Goal: Transaction & Acquisition: Purchase product/service

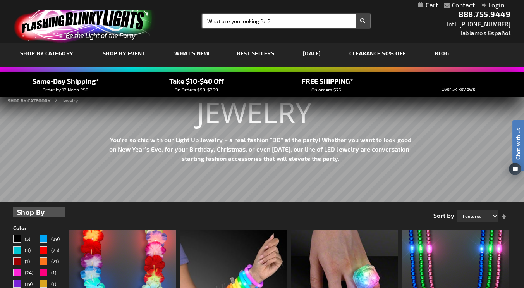
click at [267, 18] on input "Search" at bounding box center [287, 20] width 168 height 13
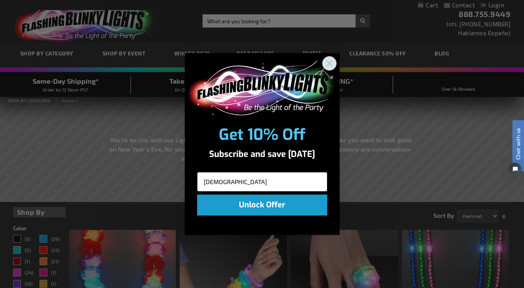
type input "christ"
click at [334, 61] on circle "Close dialog" at bounding box center [329, 63] width 13 height 13
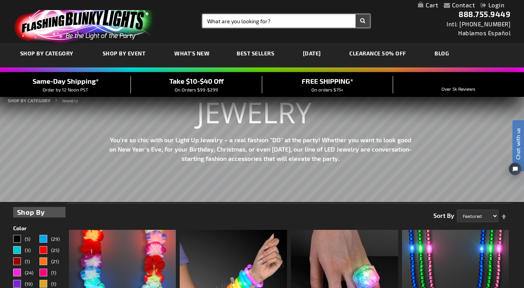
click at [298, 21] on input "Search" at bounding box center [287, 20] width 168 height 13
type input "christmas"
click at [356, 14] on button "Search" at bounding box center [363, 20] width 14 height 13
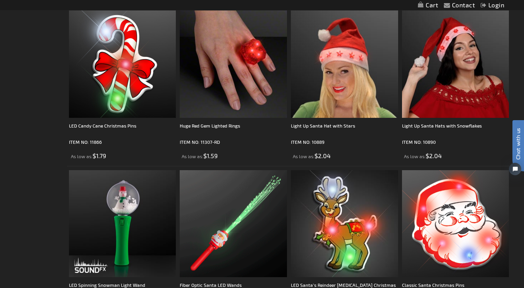
scroll to position [2313, 0]
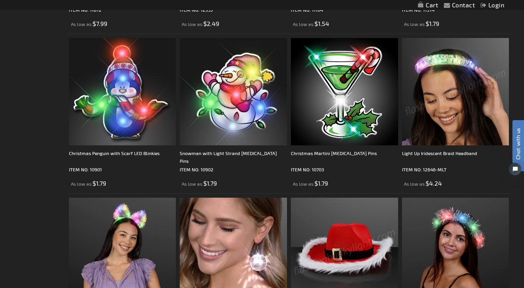
scroll to position [2285, 0]
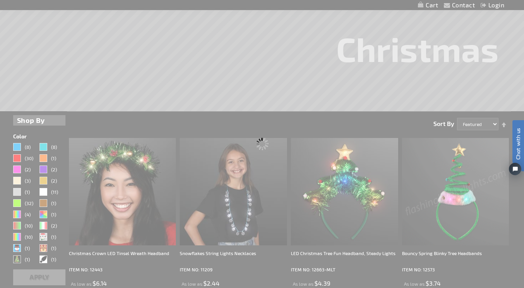
scroll to position [35, 0]
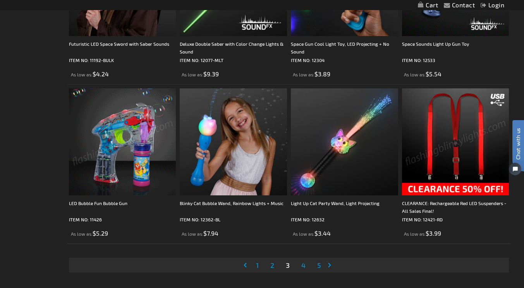
scroll to position [2407, 0]
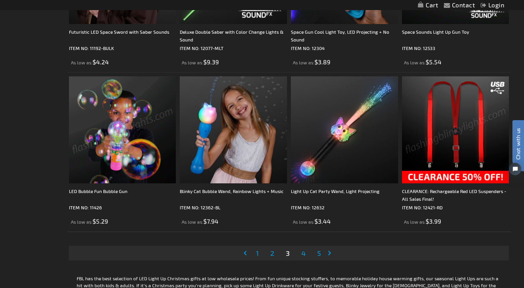
click at [311, 246] on li "Page 4" at bounding box center [303, 253] width 15 height 15
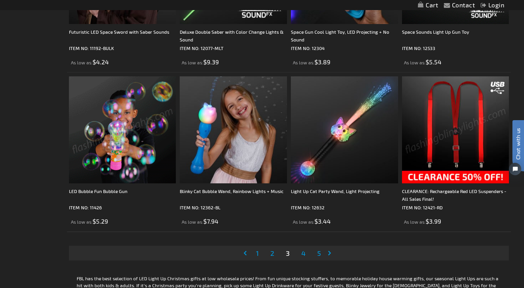
click at [306, 249] on span "4" at bounding box center [303, 253] width 4 height 9
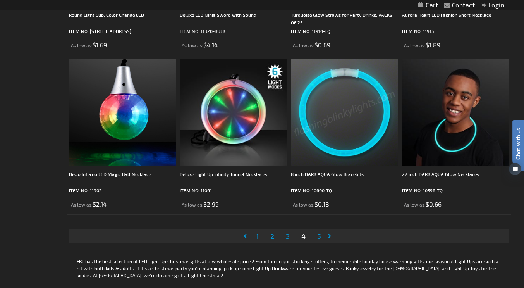
click at [321, 232] on span "5" at bounding box center [319, 236] width 4 height 9
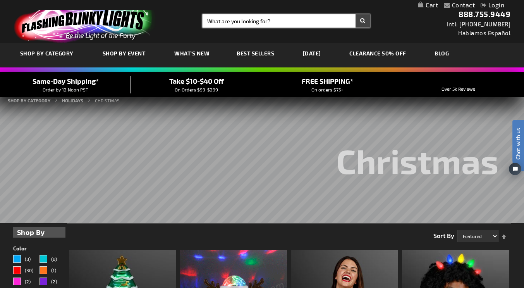
click at [263, 19] on input "Search" at bounding box center [287, 20] width 168 height 13
type input "christmas bulb necklaec"
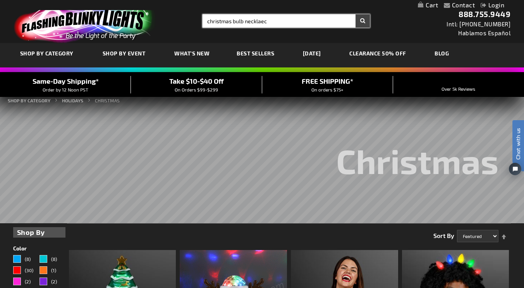
click at [356, 14] on button "Search" at bounding box center [363, 20] width 14 height 13
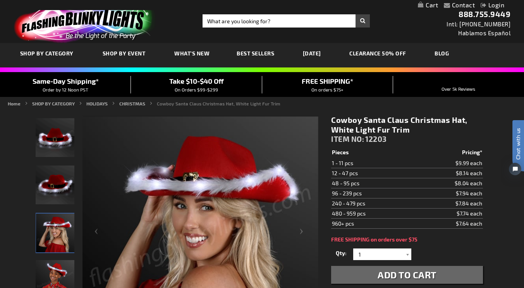
scroll to position [55, 0]
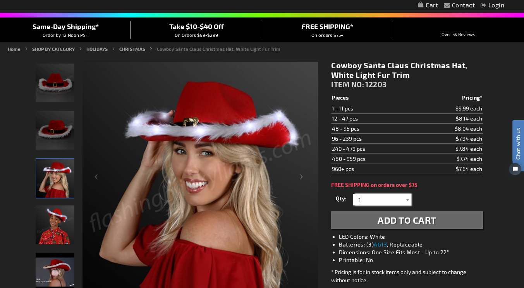
click at [387, 202] on input "1" at bounding box center [383, 200] width 56 height 12
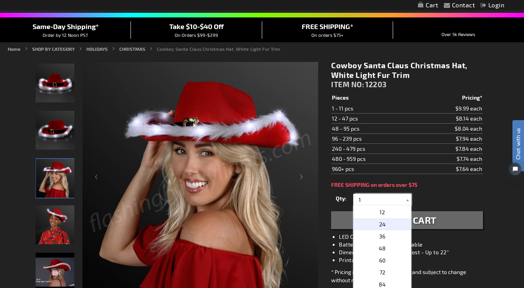
scroll to position [131, 0]
click at [384, 231] on p "24" at bounding box center [382, 225] width 58 height 12
type input "24"
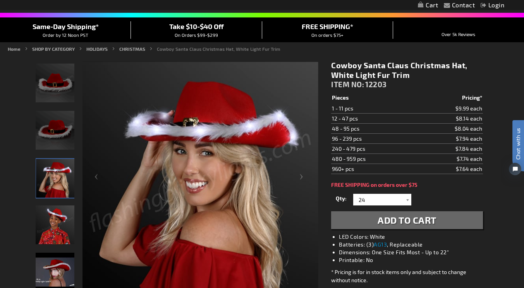
click at [391, 224] on span "Add to Cart" at bounding box center [407, 219] width 59 height 11
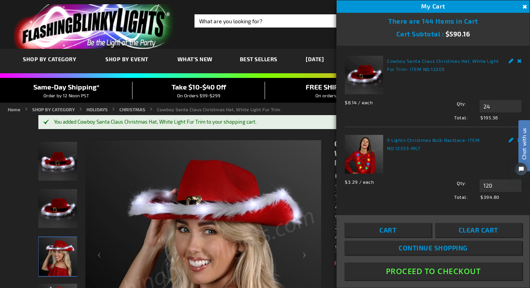
scroll to position [7, 0]
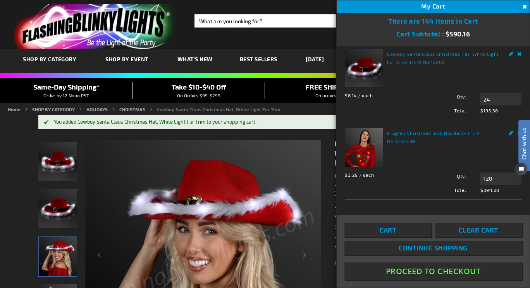
click at [327, 236] on div "Skip to the end of the images gallery Skip to the beginning of the images galle…" at bounding box center [183, 257] width 290 height 237
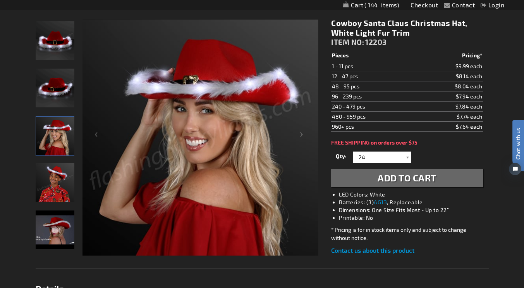
scroll to position [0, 0]
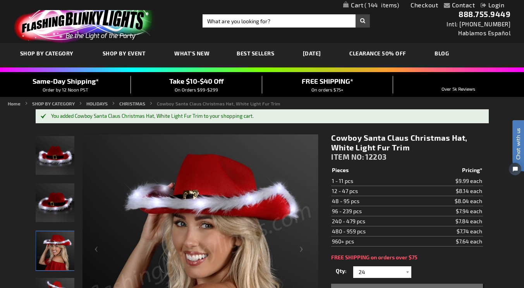
click at [429, 7] on link "Checkout" at bounding box center [425, 4] width 28 height 7
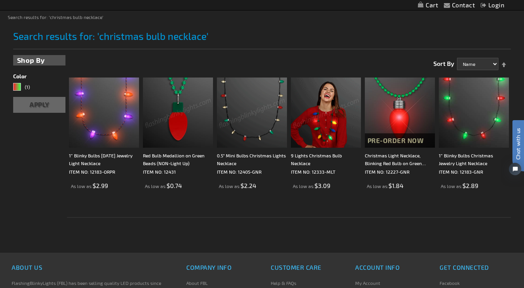
scroll to position [99, 0]
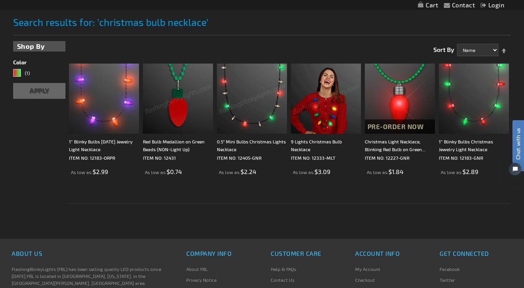
click at [361, 110] on img at bounding box center [326, 99] width 70 height 70
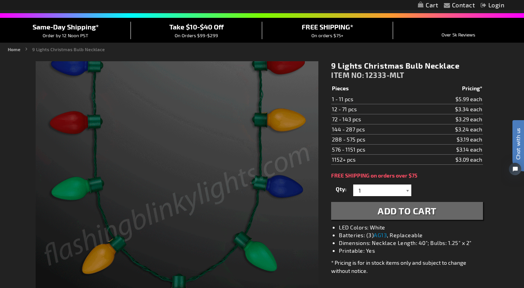
click at [405, 196] on div at bounding box center [408, 190] width 8 height 12
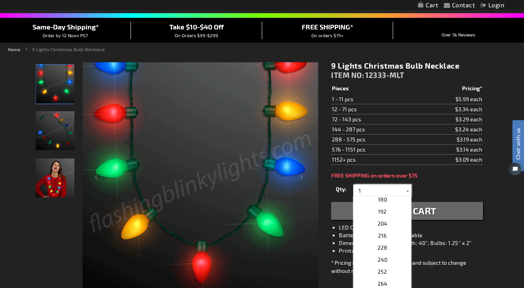
scroll to position [242, 0]
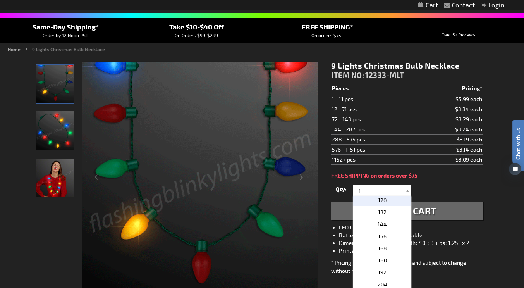
click at [387, 206] on p "120" at bounding box center [382, 200] width 58 height 12
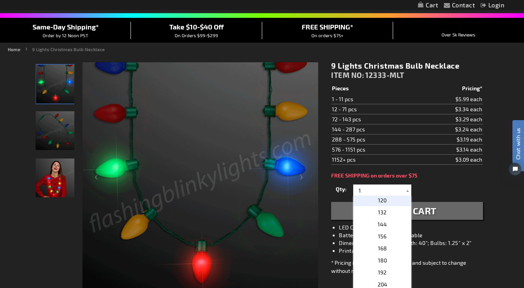
type input "120"
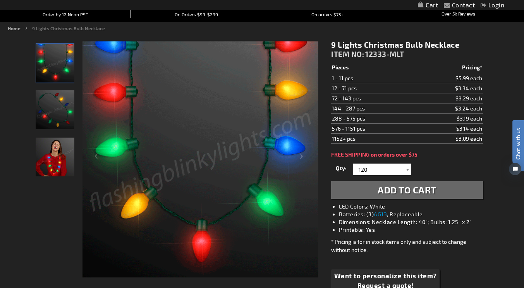
scroll to position [74, 0]
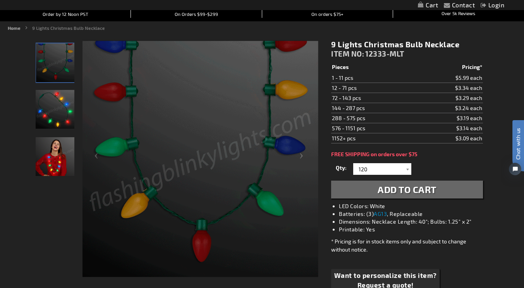
click at [414, 195] on span "Add to Cart" at bounding box center [407, 189] width 59 height 11
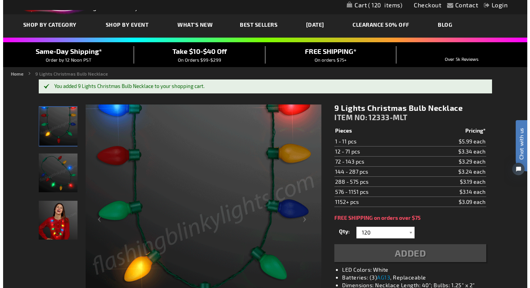
scroll to position [0, 0]
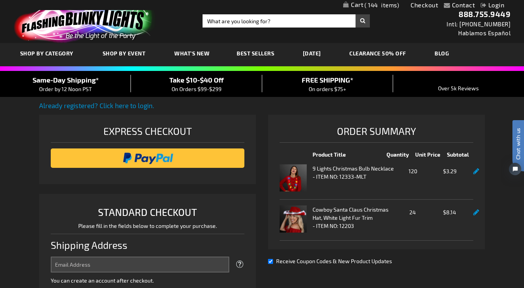
select select "US"
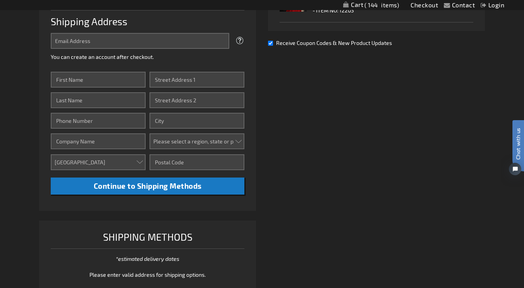
scroll to position [218, 0]
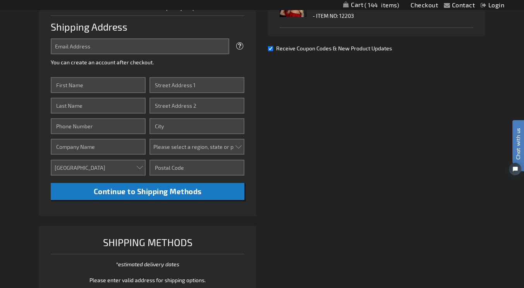
click at [146, 62] on div "Tooltip We'll send your order confirmation here. You can create an account afte…" at bounding box center [148, 52] width 194 height 28
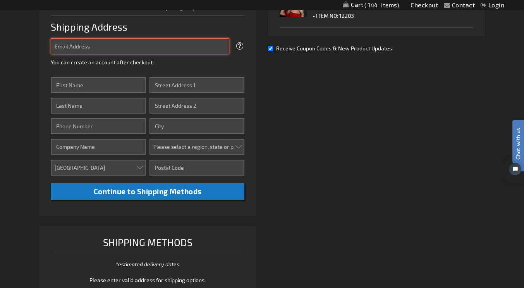
click at [143, 54] on input "Email Address" at bounding box center [140, 46] width 179 height 16
type input "[EMAIL_ADDRESS][DOMAIN_NAME]"
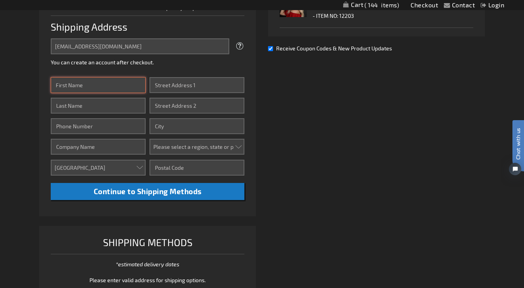
click at [125, 89] on input "First Name" at bounding box center [98, 85] width 95 height 16
type input "[PERSON_NAME]"
type input "8435320301"
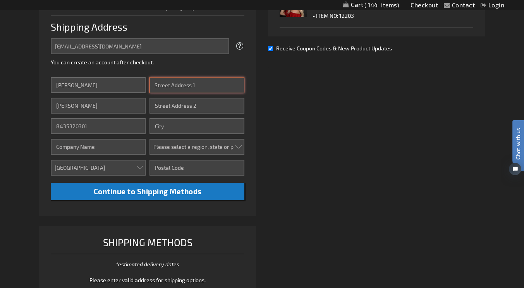
type input "[STREET_ADDRESS]"
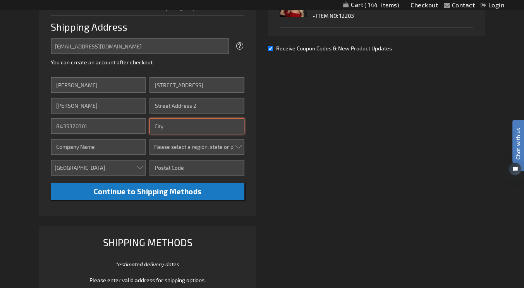
type input "[GEOGRAPHIC_DATA]"
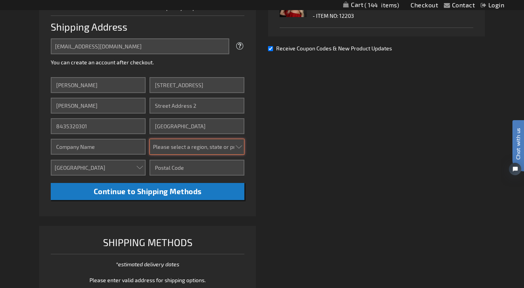
select select "54"
type input "29464-8165"
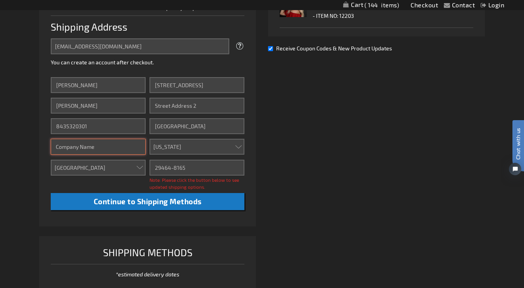
click at [135, 154] on input "Company" at bounding box center [98, 147] width 95 height 16
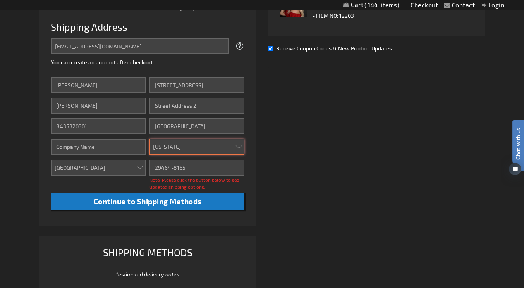
click at [162, 151] on select "Please select a region, state or province. [US_STATE] [US_STATE] [US_STATE] [US…" at bounding box center [197, 147] width 95 height 16
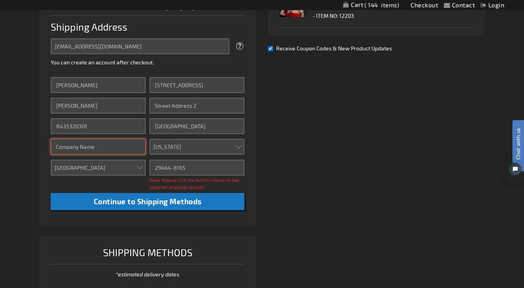
click at [136, 155] on input "Company" at bounding box center [98, 147] width 95 height 16
click at [255, 176] on li "STANDARD CHECKOUT Please fill in the fields below to complete your purchase. Sh…" at bounding box center [147, 101] width 217 height 251
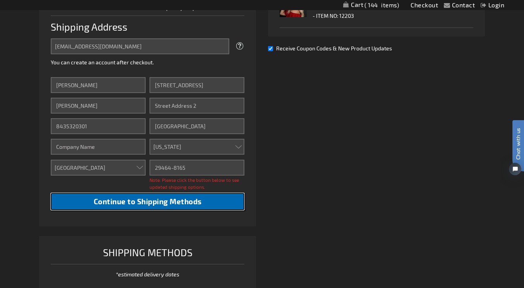
click at [205, 205] on button "Continue to Shipping Methods" at bounding box center [148, 201] width 194 height 17
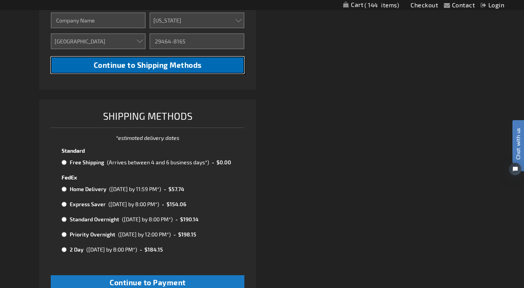
scroll to position [345, 0]
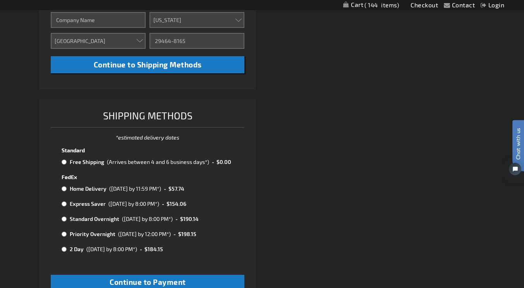
click at [194, 173] on tbody "Standard Free Shipping (Arrives between 4 and 6 business days*) - $0.00 FedEx H…" at bounding box center [147, 202] width 174 height 114
click at [186, 163] on div "(Arrives between 4 and 6 business days*)" at bounding box center [158, 162] width 102 height 8
radio input "true"
click at [181, 166] on div "(Arrives between 4 and 6 business days*)" at bounding box center [158, 162] width 102 height 8
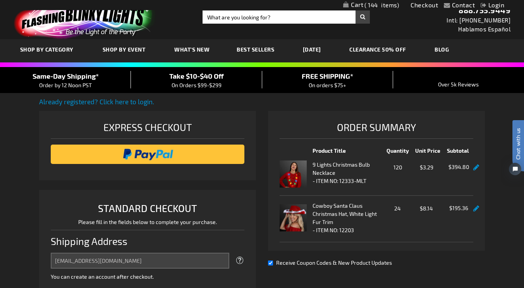
scroll to position [0, 0]
